Goal: Navigation & Orientation: Find specific page/section

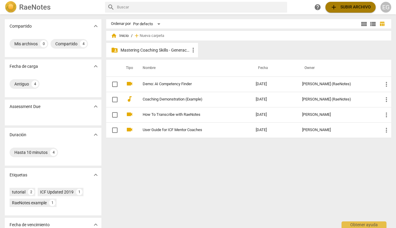
click at [352, 6] on span "add Subir archivo" at bounding box center [351, 7] width 41 height 7
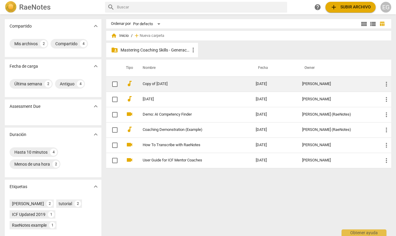
click at [115, 84] on input "checkbox" at bounding box center [115, 84] width 13 height 7
checkbox input "false"
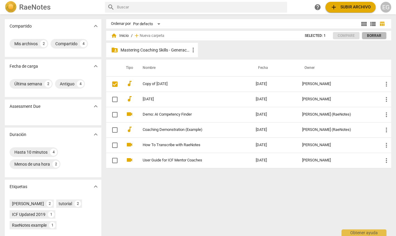
click at [375, 35] on span "Borrar" at bounding box center [374, 35] width 14 height 5
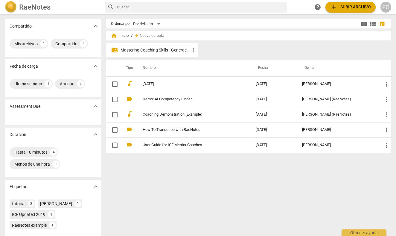
click at [152, 52] on p "Mastering Coaching Skills - Generación 32" at bounding box center [155, 50] width 69 height 6
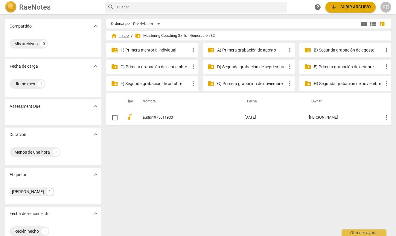
click at [125, 37] on span "home Inicio" at bounding box center [120, 36] width 18 height 6
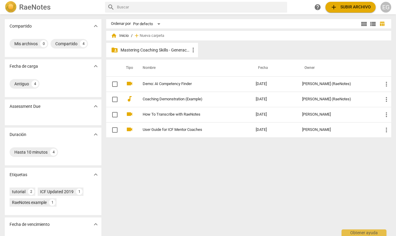
click at [141, 49] on p "Mastering Coaching Skills - Generación 32" at bounding box center [155, 50] width 69 height 6
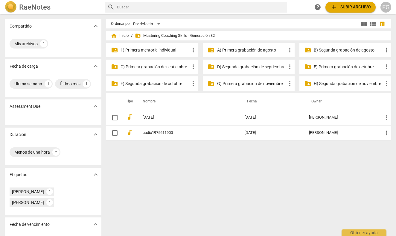
click at [152, 66] on p "C) Primera grabación de septiembre" at bounding box center [155, 67] width 69 height 6
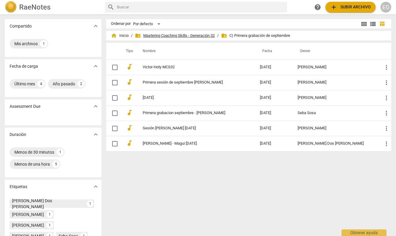
click at [171, 34] on span "folder_shared Mastering Coaching Skills - Generación 32" at bounding box center [175, 36] width 80 height 6
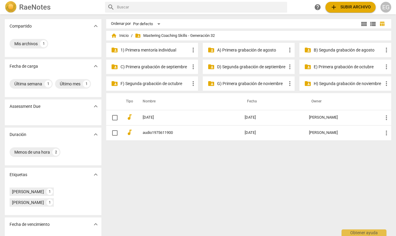
click at [248, 66] on p "D) Segunda grabación de septiembre" at bounding box center [251, 67] width 69 height 6
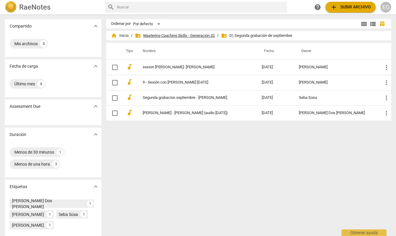
click at [173, 34] on span "folder_shared Mastering Coaching Skills - Generación 32" at bounding box center [175, 36] width 80 height 6
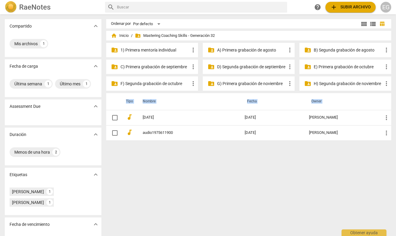
drag, startPoint x: 142, startPoint y: 117, endPoint x: 243, endPoint y: 68, distance: 112.2
click at [243, 68] on div "home Inicio / folder_shared Mastering Coaching Skills - Generación 32 folder_sh…" at bounding box center [251, 89] width 290 height 112
click at [159, 177] on div "Ordenar por Por defecto view_module view_list table_chart home Inicio / folder_…" at bounding box center [251, 125] width 290 height 212
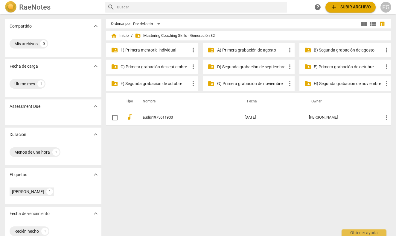
click at [229, 66] on p "D) Segunda grabación de septiembre" at bounding box center [251, 67] width 69 height 6
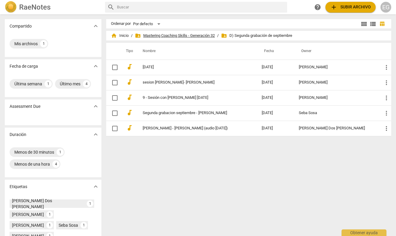
click at [196, 36] on span "folder_shared Mastering Coaching Skills - Generación 32" at bounding box center [175, 36] width 80 height 6
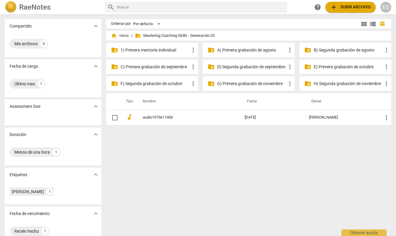
click at [329, 68] on p "E) Primera grabación de octubre" at bounding box center [348, 67] width 69 height 6
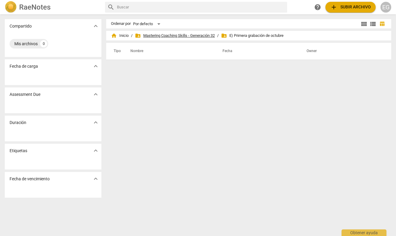
click at [180, 34] on span "folder_shared Mastering Coaching Skills - Generación 32" at bounding box center [175, 36] width 80 height 6
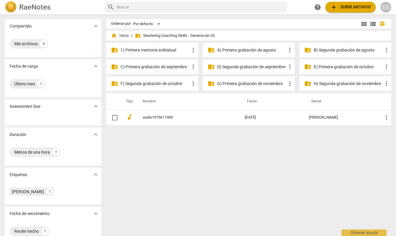
click at [329, 67] on p "E) Primera grabación de octubre" at bounding box center [348, 67] width 69 height 6
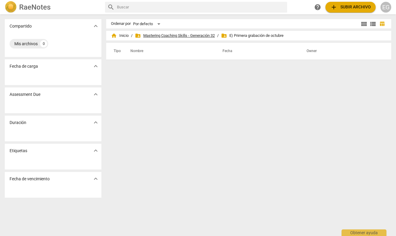
click at [165, 35] on span "folder_shared Mastering Coaching Skills - Generación 32" at bounding box center [175, 36] width 80 height 6
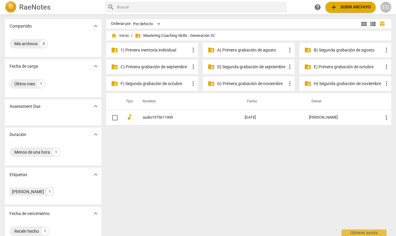
click at [164, 66] on p "C) Primera grabación de septiembre" at bounding box center [155, 67] width 69 height 6
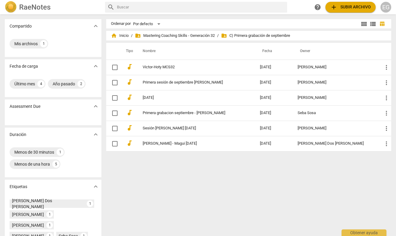
click at [174, 31] on div "home Inicio / folder_shared Mastering Coaching Skills - Generación 32 / folder_…" at bounding box center [249, 36] width 276 height 10
click at [174, 36] on span "folder_shared Mastering Coaching Skills - Generación 32" at bounding box center [175, 36] width 80 height 6
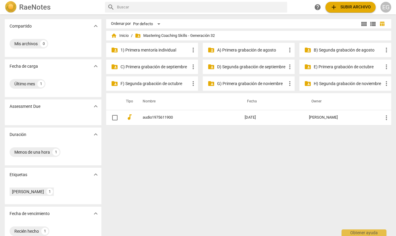
click at [251, 68] on p "D) Segunda grabación de septiembre" at bounding box center [251, 67] width 69 height 6
